Goal: Ask a question: Seek information or help from site administrators or community

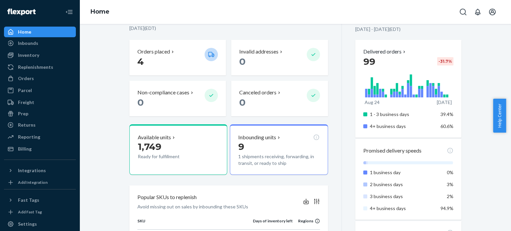
scroll to position [114, 0]
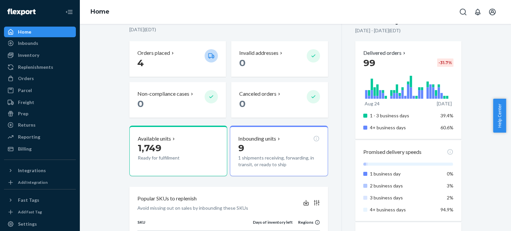
click at [495, 120] on span "Help Center" at bounding box center [499, 116] width 13 height 34
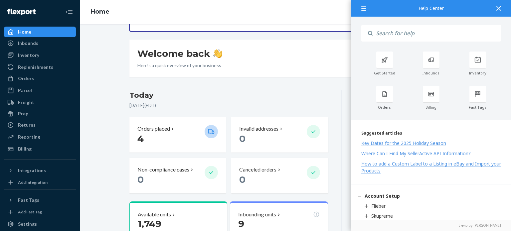
scroll to position [0, 0]
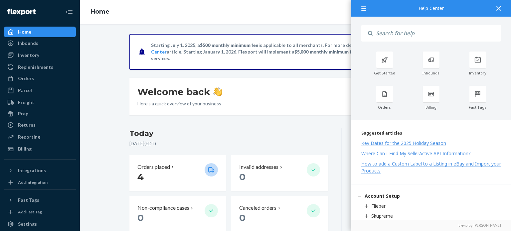
click at [498, 6] on icon at bounding box center [499, 8] width 5 height 5
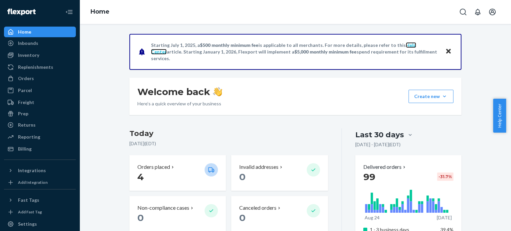
click at [402, 47] on link "Help Center" at bounding box center [283, 48] width 265 height 12
click at [397, 50] on link "Help Center" at bounding box center [283, 48] width 265 height 12
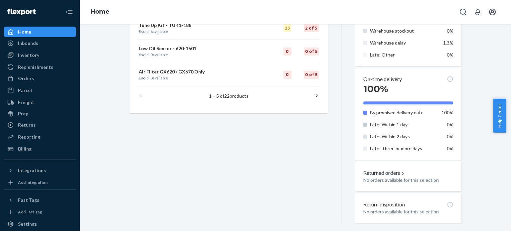
scroll to position [381, 0]
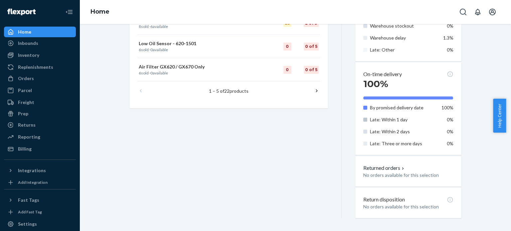
click at [499, 118] on span "Help Center" at bounding box center [499, 116] width 13 height 34
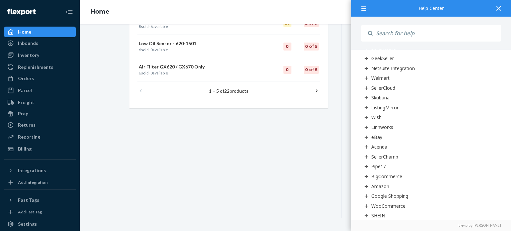
scroll to position [266, 0]
click at [498, 7] on icon at bounding box center [499, 8] width 5 height 5
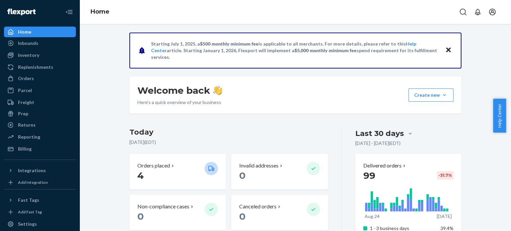
scroll to position [0, 0]
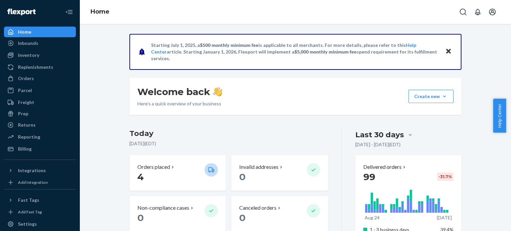
drag, startPoint x: 25, startPoint y: 12, endPoint x: 34, endPoint y: 25, distance: 16.5
click at [25, 12] on img at bounding box center [21, 12] width 28 height 7
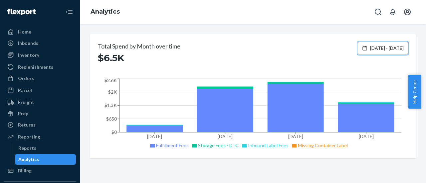
click at [370, 51] on span "[DATE] - [DATE]" at bounding box center [387, 48] width 34 height 7
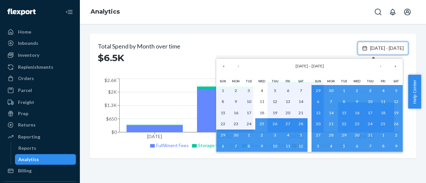
click at [370, 51] on span "[DATE] - [DATE]" at bounding box center [387, 48] width 34 height 7
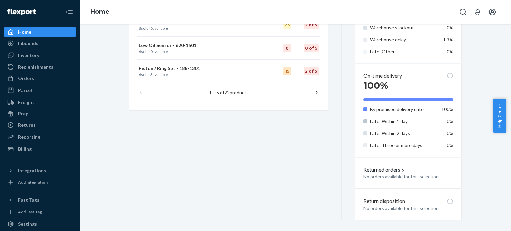
scroll to position [381, 0]
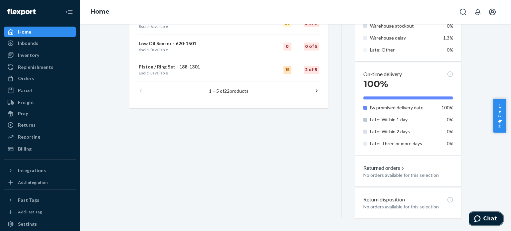
click at [481, 218] on icon "Chat" at bounding box center [477, 219] width 6 height 7
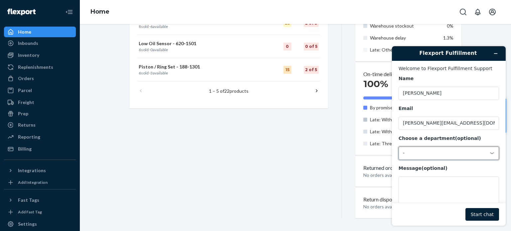
click at [414, 155] on div "-" at bounding box center [445, 153] width 84 height 6
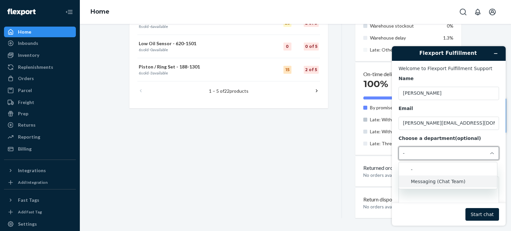
click at [424, 184] on li "Messaging (Chat Team)" at bounding box center [448, 182] width 98 height 12
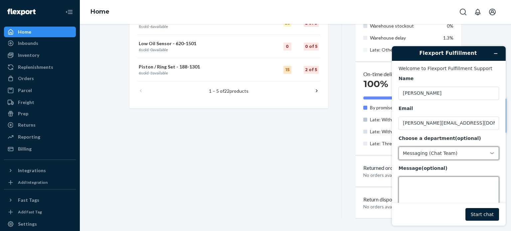
click at [423, 183] on textarea "Message (optional)" at bounding box center [449, 195] width 101 height 37
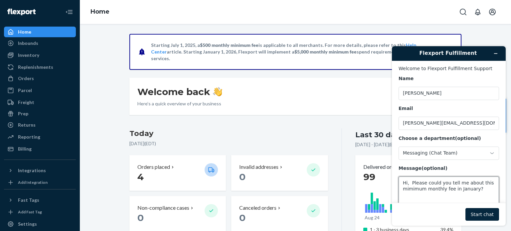
type textarea "Hi, Please could you tell me about this mimimum monthly fee in January?"
click at [491, 215] on button "Start chat" at bounding box center [483, 214] width 34 height 13
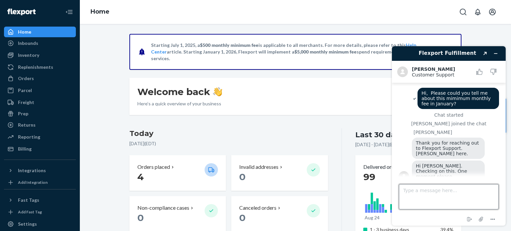
drag, startPoint x: 433, startPoint y: 190, endPoint x: 438, endPoint y: 197, distance: 9.3
click at [433, 190] on textarea "Type a message here..." at bounding box center [449, 196] width 100 height 25
click at [409, 195] on textarea "Type a message here..." at bounding box center [449, 196] width 100 height 25
type textarea "Thanks"
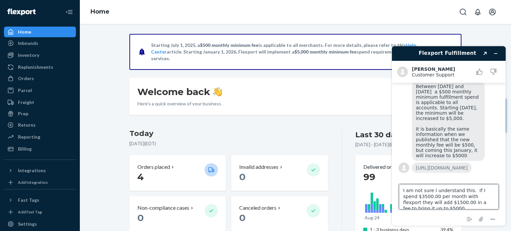
scroll to position [3, 0]
type textarea "I am not sure I understand this. If I spend $3500.00 per month with flexport th…"
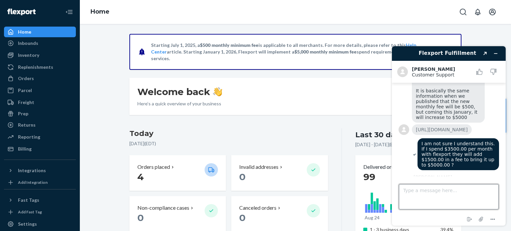
scroll to position [200, 0]
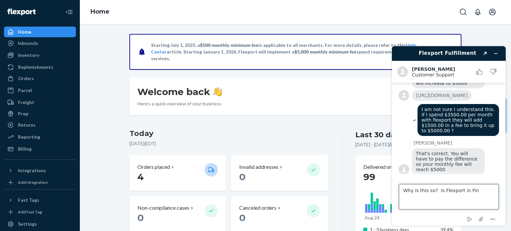
click at [484, 191] on textarea "Why is this so? Is Flexport in Fin" at bounding box center [449, 196] width 100 height 25
click at [432, 202] on textarea "Why is this so? Is Flexport in Financial diffical" at bounding box center [449, 196] width 100 height 25
click at [447, 203] on textarea "Why is this so? Is Flexport in Financial difficulties? How does a company know …" at bounding box center [449, 196] width 100 height 25
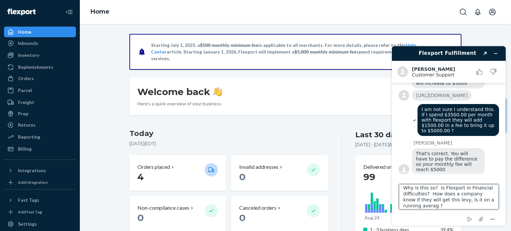
type textarea "Why is this so? Is Flexport in Financial difficulties? How does a company know …"
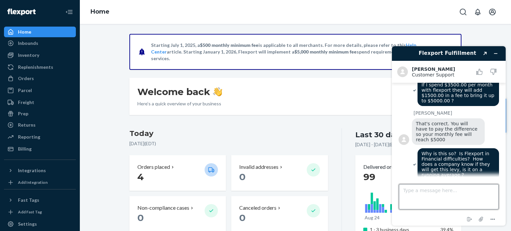
scroll to position [307, 0]
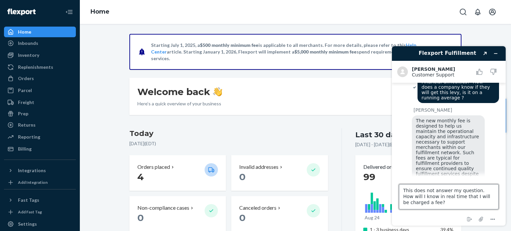
type textarea "This does not answer my question. How will I know in real time that I will be c…"
click at [477, 191] on textarea "This does not answer my question. How will I know in real time that I will be c…" at bounding box center [449, 196] width 100 height 25
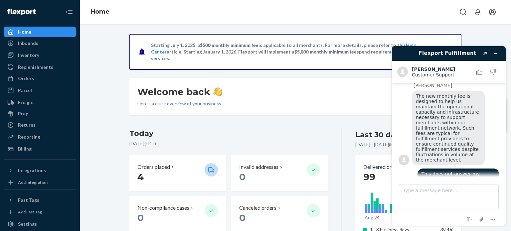
scroll to position [384, 0]
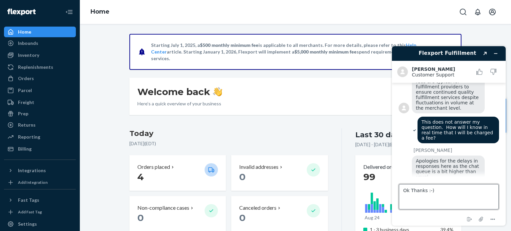
type textarea "Ok Thanks :-)"
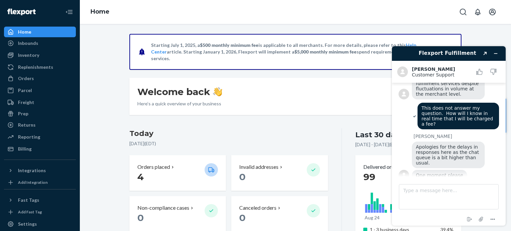
scroll to position [469, 0]
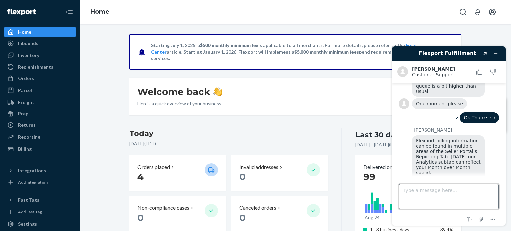
click at [436, 188] on textarea "Type a message here..." at bounding box center [449, 196] width 100 height 25
type textarea "Yes I know, But my concern comes in at the $5000.00 level."
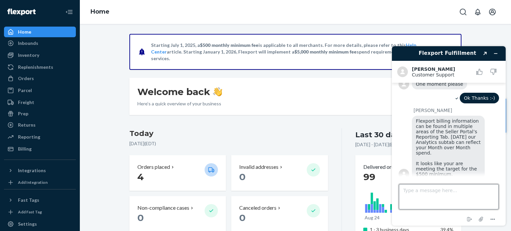
click at [413, 192] on textarea "Type a message here..." at bounding box center [449, 196] width 100 height 25
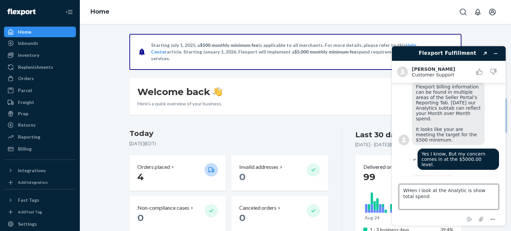
scroll to position [523, 0]
type textarea "W"
drag, startPoint x: 420, startPoint y: 195, endPoint x: 416, endPoint y: 219, distance: 24.0
click at [420, 196] on textarea "This is a terrible thing to do to customers in January which happens to be the" at bounding box center [449, 196] width 100 height 25
click at [493, 195] on textarea "This is a terrible thing to do to customers in Janu/ Feb / March which happens …" at bounding box center [449, 196] width 100 height 25
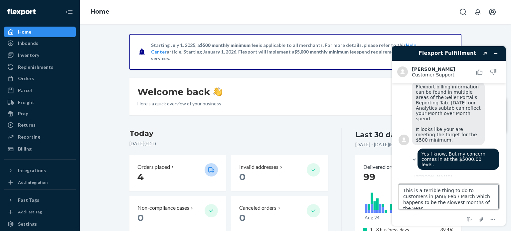
click at [413, 198] on textarea "This is a terrible thing to do to customers in Janu/ Feb / March which happens …" at bounding box center [449, 196] width 100 height 25
drag, startPoint x: 468, startPoint y: 203, endPoint x: 470, endPoint y: 207, distance: 4.5
click at [469, 204] on textarea "This is a terrible thing to do to customers in Jan / Feb / March which happens …" at bounding box center [449, 196] width 100 height 25
click at [461, 199] on textarea "This is a terrible thing to do to customers in Jan / Feb / March which happens …" at bounding box center [449, 196] width 100 height 25
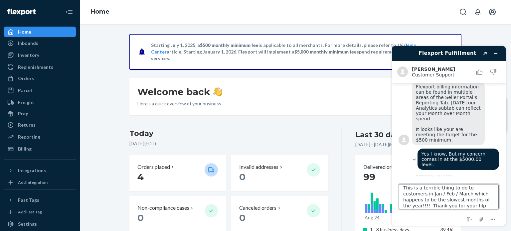
click at [439, 194] on textarea "This is a terrible thing to do to customers in Jan / Feb / March which happens …" at bounding box center [449, 196] width 100 height 25
click at [424, 204] on textarea "This is a terrible thing to do to customers in Jan / Feb / Mar which happens to…" at bounding box center [449, 196] width 100 height 25
click at [437, 207] on textarea "This is a terrible thing to do to customers in Jan / Feb / Mar which happens to…" at bounding box center [449, 196] width 100 height 25
type textarea "This is a terrible thing to do to customers in Jan / Feb / Mar which happens to…"
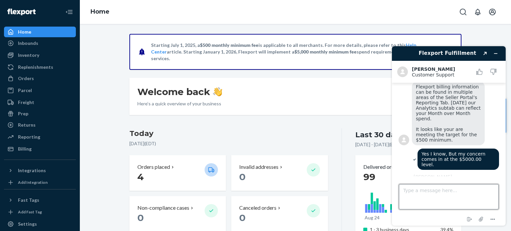
scroll to position [558, 0]
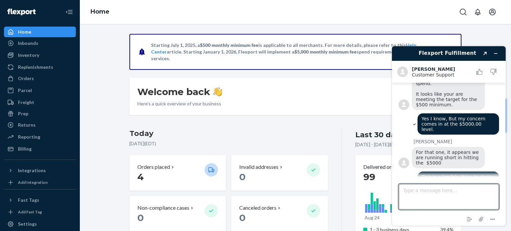
drag, startPoint x: 26, startPoint y: 29, endPoint x: 48, endPoint y: 36, distance: 23.2
click at [26, 29] on div "Home" at bounding box center [24, 32] width 13 height 7
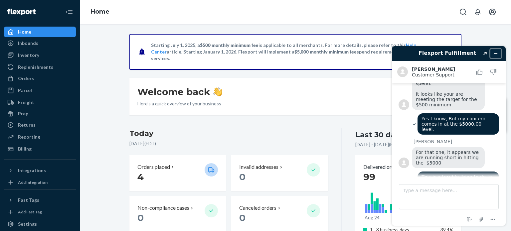
click at [496, 54] on icon "Minimize widget" at bounding box center [496, 54] width 3 height 0
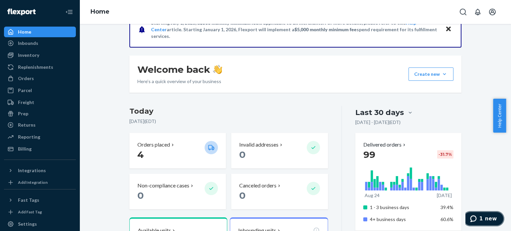
scroll to position [33, 0]
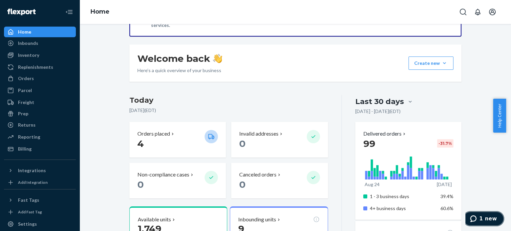
click at [477, 220] on icon "1 new" at bounding box center [473, 219] width 6 height 7
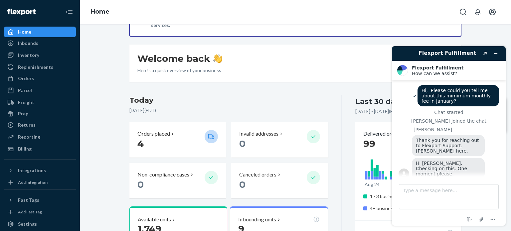
scroll to position [641, 0]
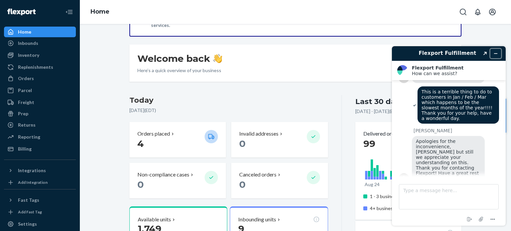
click at [498, 50] on button "Minimize widget" at bounding box center [496, 53] width 11 height 9
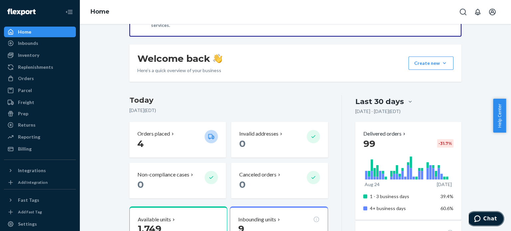
scroll to position [0, 0]
